Goal: Transaction & Acquisition: Purchase product/service

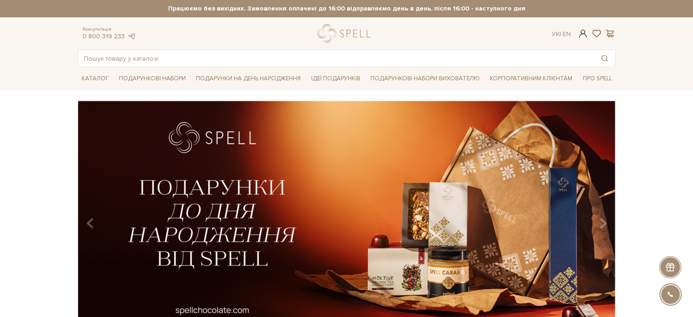
type input "andreylzp@gmail.com"
click at [581, 35] on span at bounding box center [582, 34] width 11 height 10
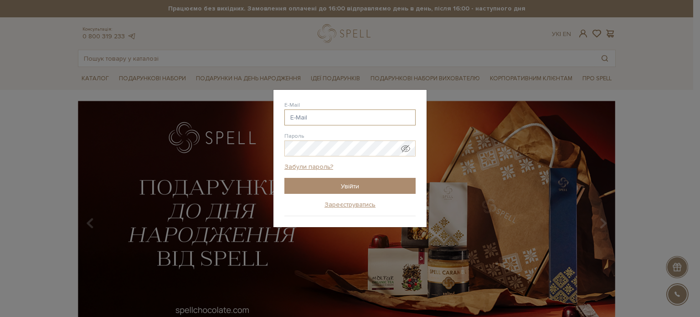
type input "38(067) 613-56-78"
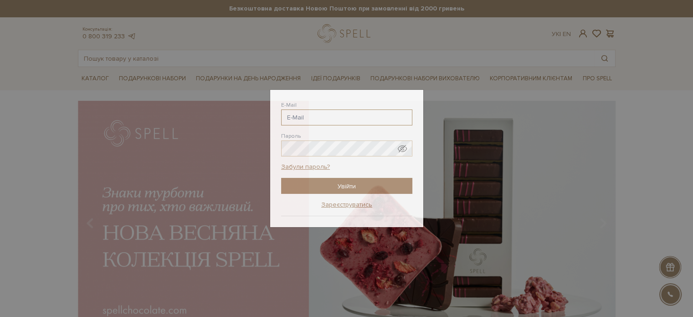
click at [493, 48] on div "Авторизація E-Mail 38(067) 613-56-78 @gmail.com 38(067) 613-56-78 @ukr.net 38(0…" at bounding box center [346, 158] width 693 height 317
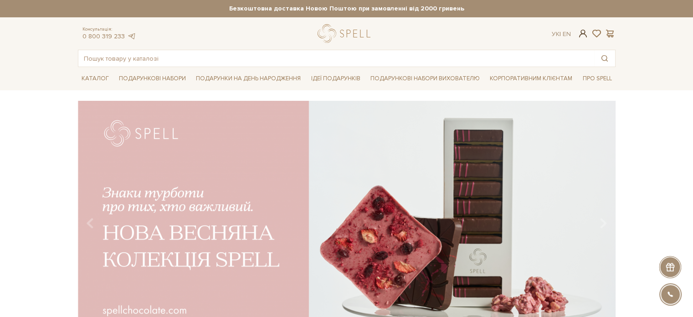
click at [581, 34] on span at bounding box center [582, 34] width 11 height 10
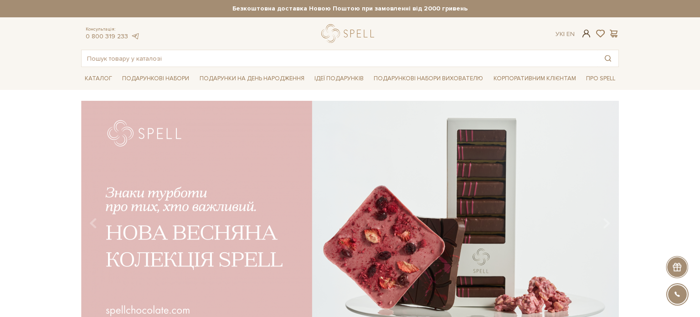
type input "38(067) 613-56-78"
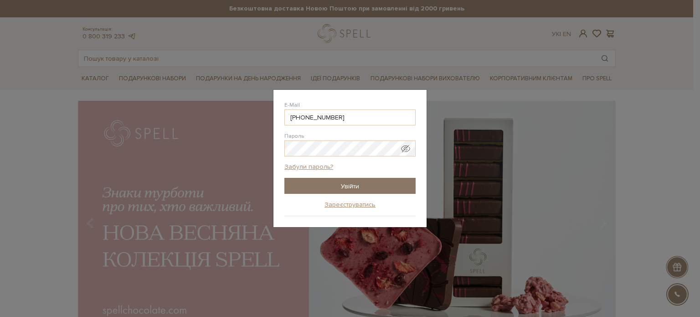
click at [359, 181] on input "Увійти" at bounding box center [349, 186] width 131 height 16
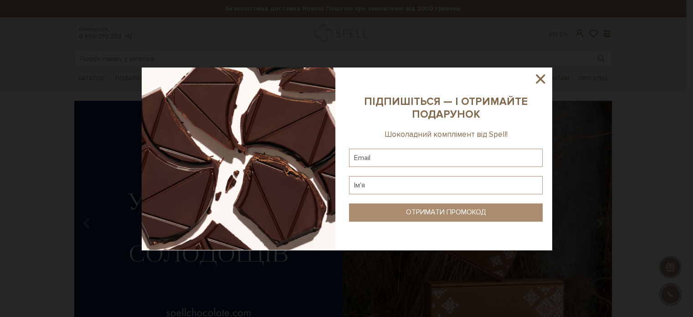
click at [353, 114] on div "ПІДПИШІТЬСЯ — І ОТРИМАЙТЕ ПОДАРУНОК" at bounding box center [446, 108] width 194 height 25
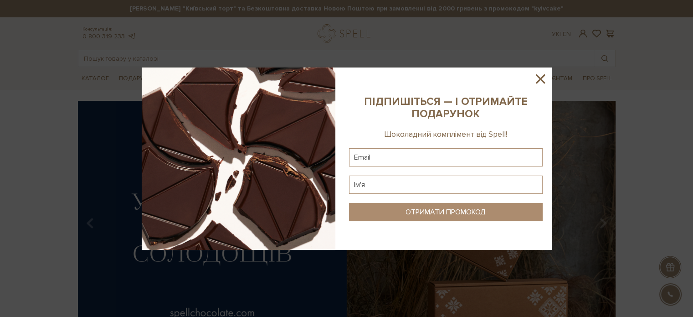
click at [541, 76] on icon at bounding box center [539, 78] width 15 height 15
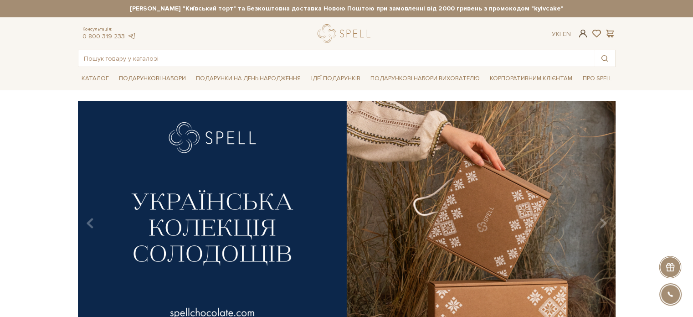
click at [583, 33] on span at bounding box center [582, 34] width 11 height 10
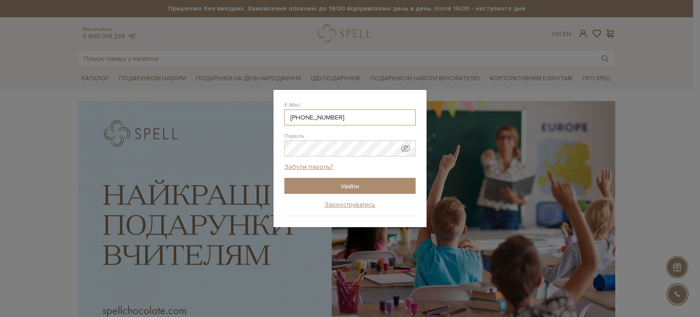
click at [284, 125] on div at bounding box center [284, 125] width 0 height 0
type input "[EMAIL_ADDRESS][DOMAIN_NAME]"
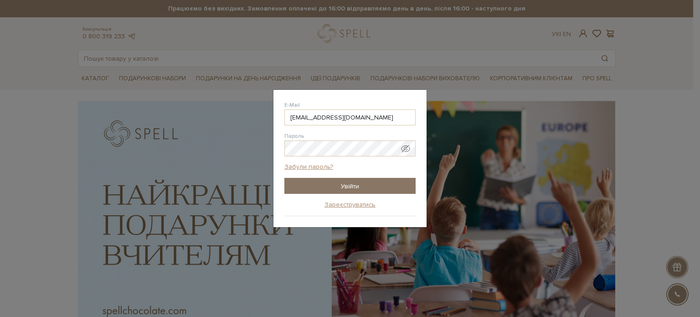
click at [342, 181] on input "Увійти" at bounding box center [349, 186] width 131 height 16
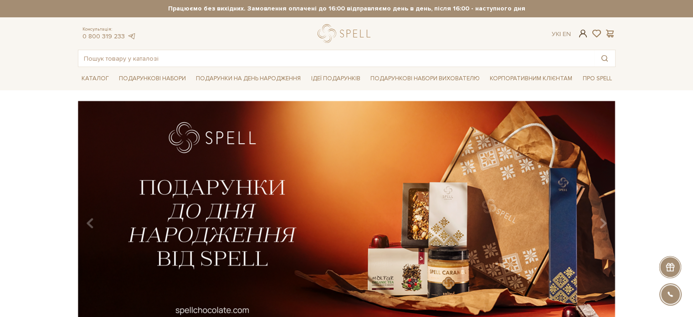
click at [582, 34] on span at bounding box center [582, 34] width 11 height 10
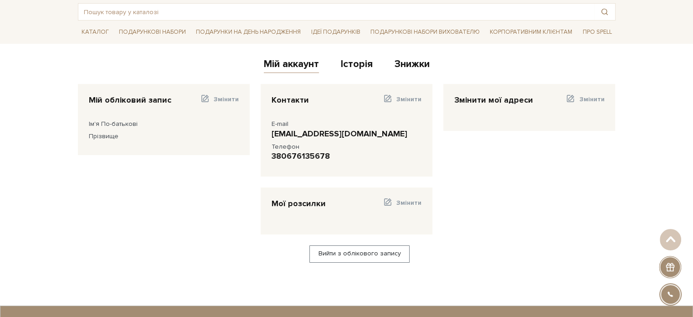
scroll to position [46, 0]
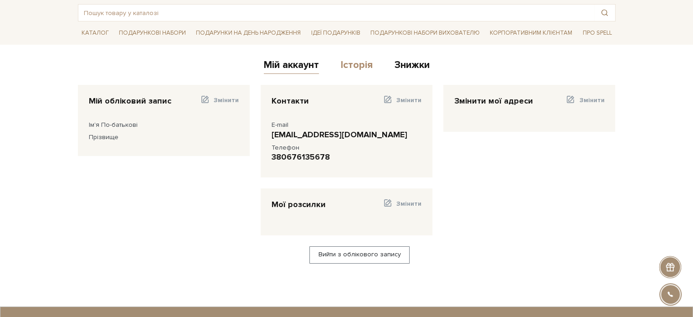
click at [350, 61] on link "Історія" at bounding box center [357, 66] width 32 height 15
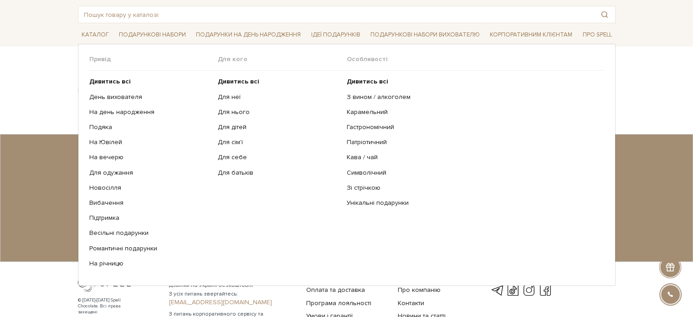
scroll to position [46, 0]
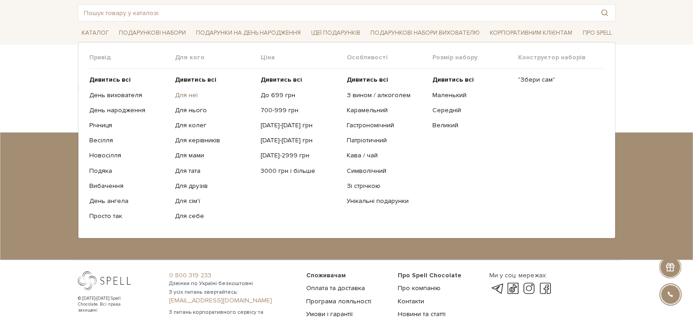
click at [179, 93] on link "Для неї" at bounding box center [214, 95] width 79 height 8
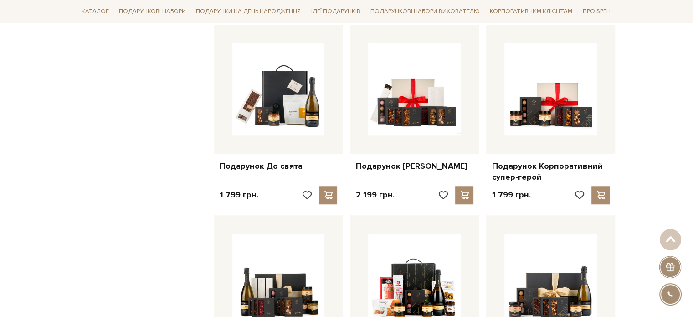
scroll to position [729, 0]
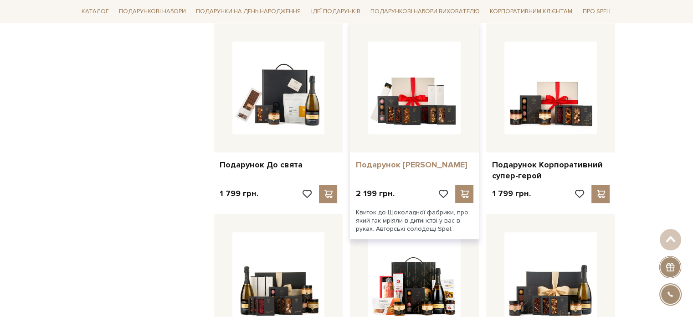
click at [399, 159] on link "Подарунок [PERSON_NAME]" at bounding box center [414, 164] width 118 height 10
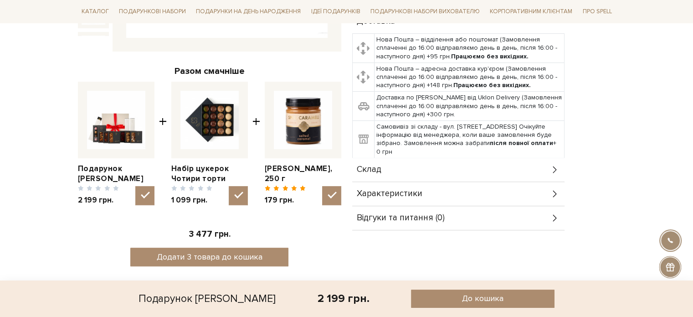
scroll to position [364, 0]
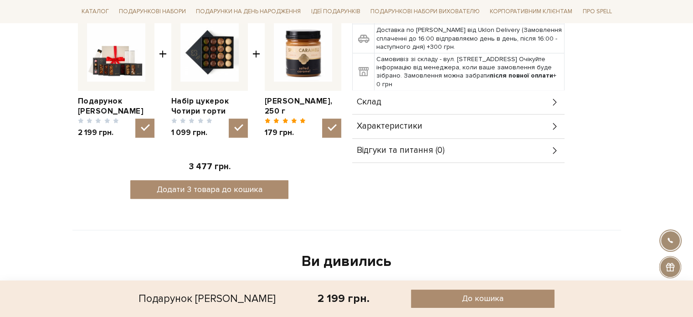
click at [410, 105] on div "Склад" at bounding box center [458, 102] width 212 height 24
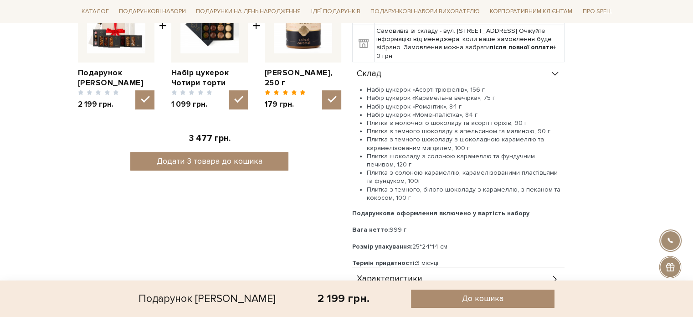
scroll to position [410, 0]
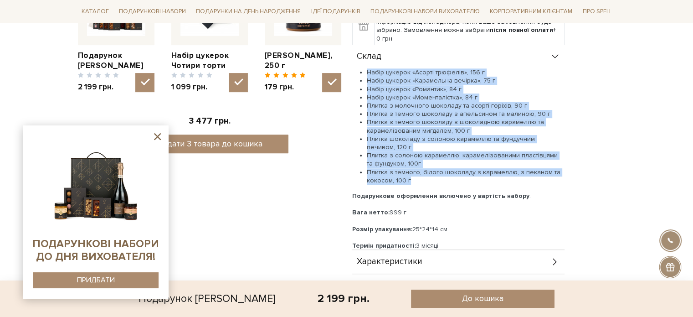
drag, startPoint x: 367, startPoint y: 71, endPoint x: 464, endPoint y: 183, distance: 147.5
click at [464, 183] on ul "Набір цукерок «Асорті трюфелів», 156 г Набір цукерок «Карамельна вечірка», 75 г…" at bounding box center [458, 126] width 212 height 116
copy ul "Набір цукерок «Асорті трюфелів», 156 г Набір цукерок «Карамельна вечірка», 75 г…"
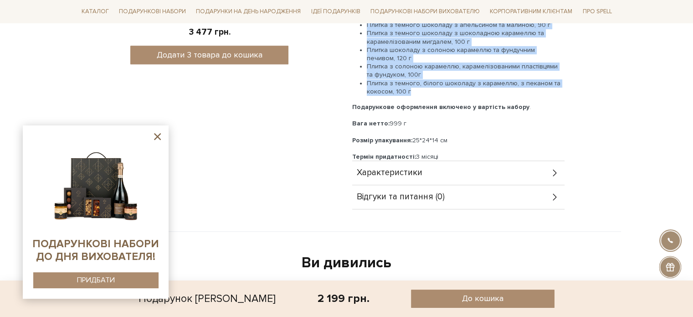
scroll to position [501, 0]
